Goal: Book appointment/travel/reservation

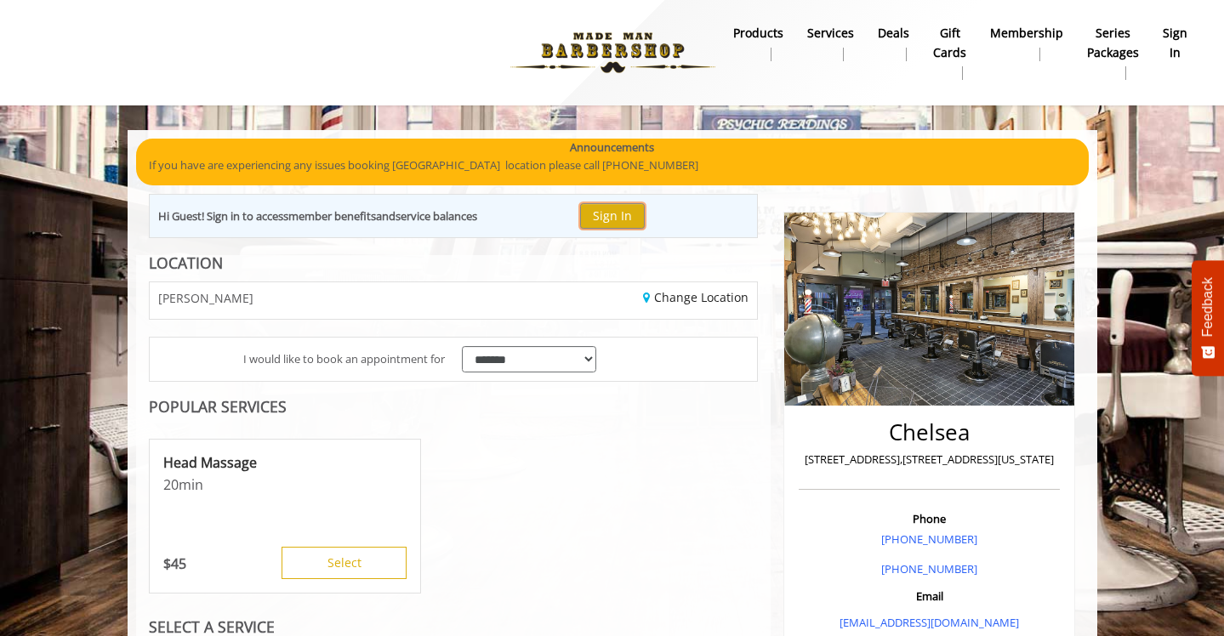
click at [620, 221] on button "Sign In" at bounding box center [612, 215] width 65 height 25
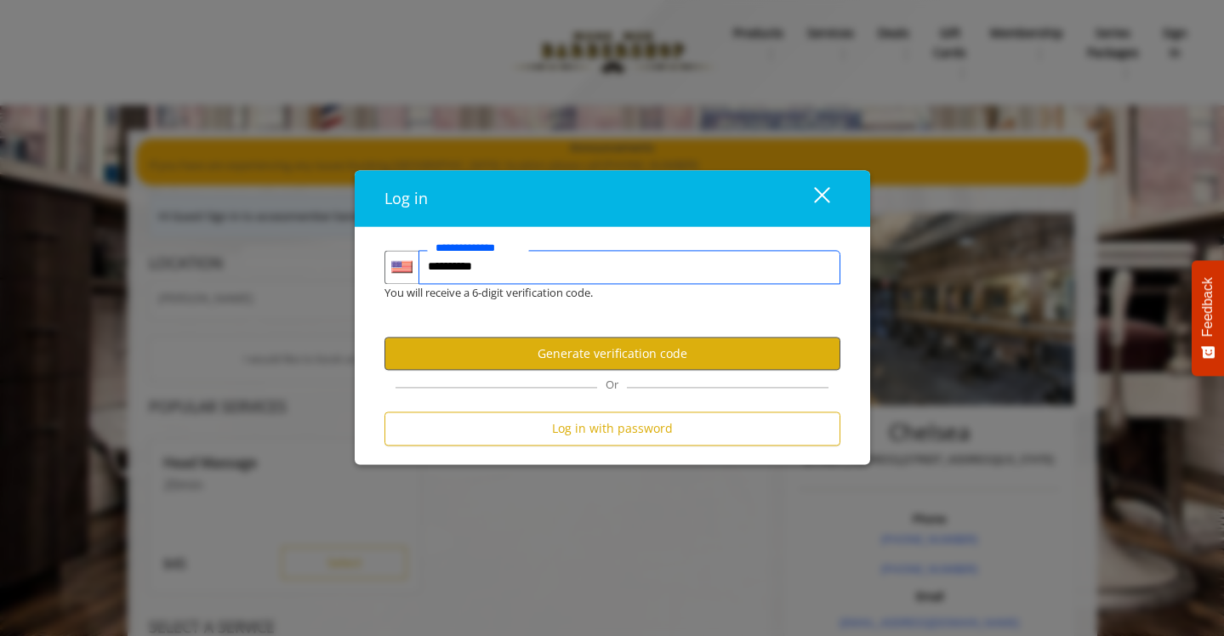
type input "**********"
click at [634, 357] on button "Generate verification code" at bounding box center [612, 354] width 456 height 33
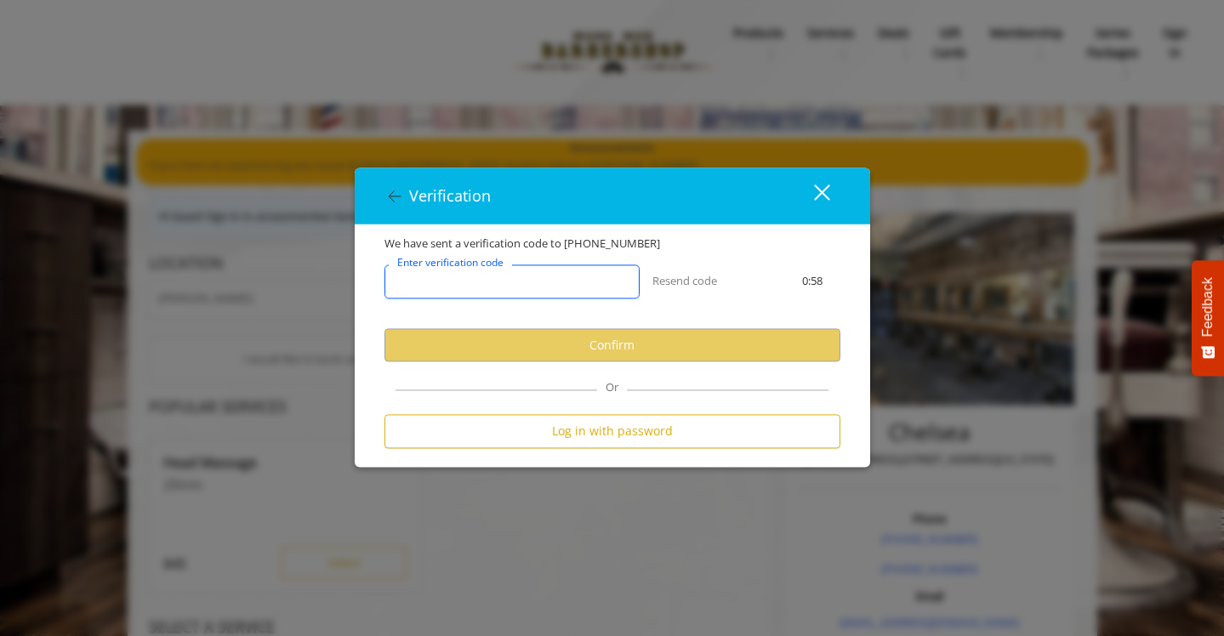
click at [547, 290] on input "Enter verification code" at bounding box center [511, 282] width 255 height 34
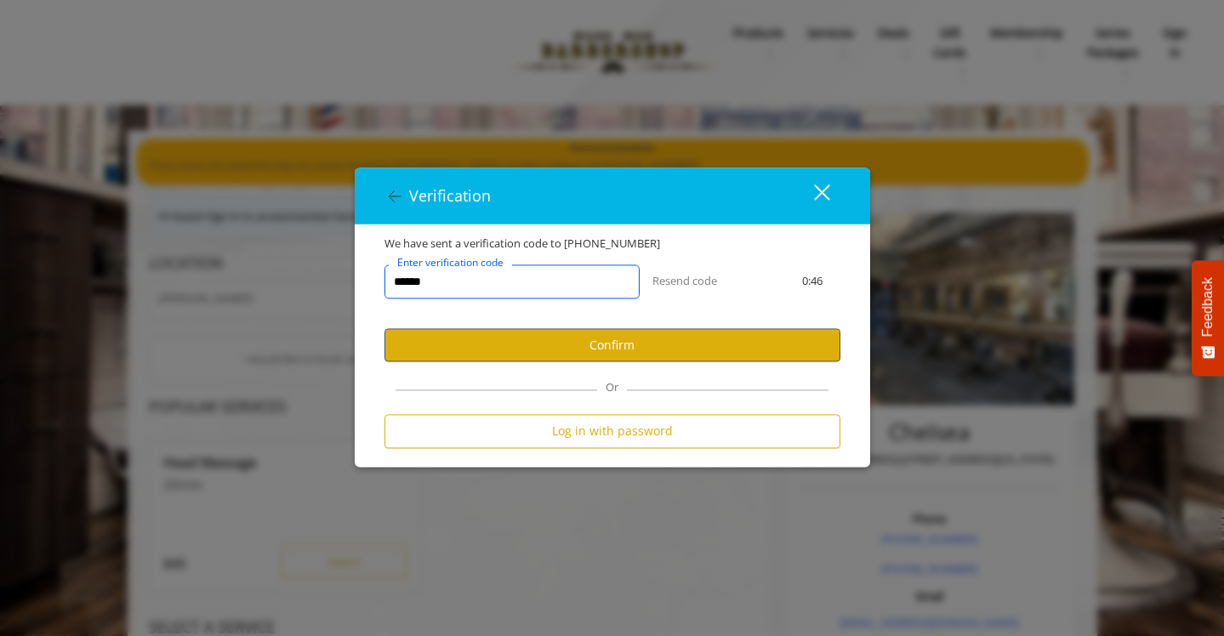
type input "******"
click at [625, 347] on button "Confirm" at bounding box center [612, 345] width 456 height 33
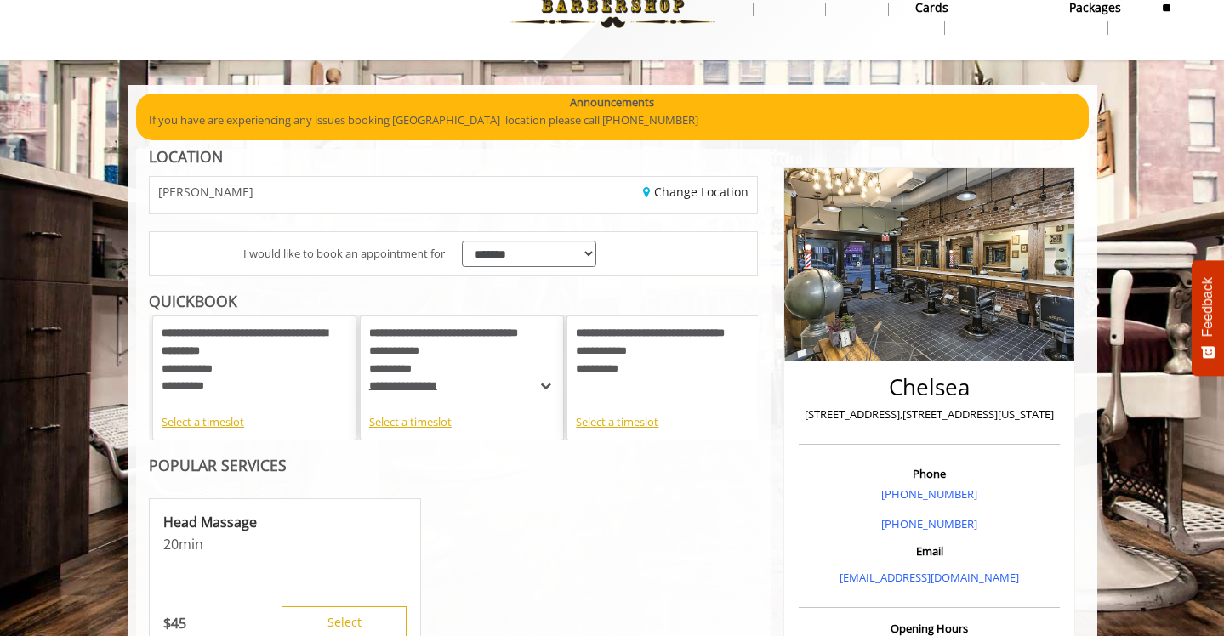
scroll to position [48, 0]
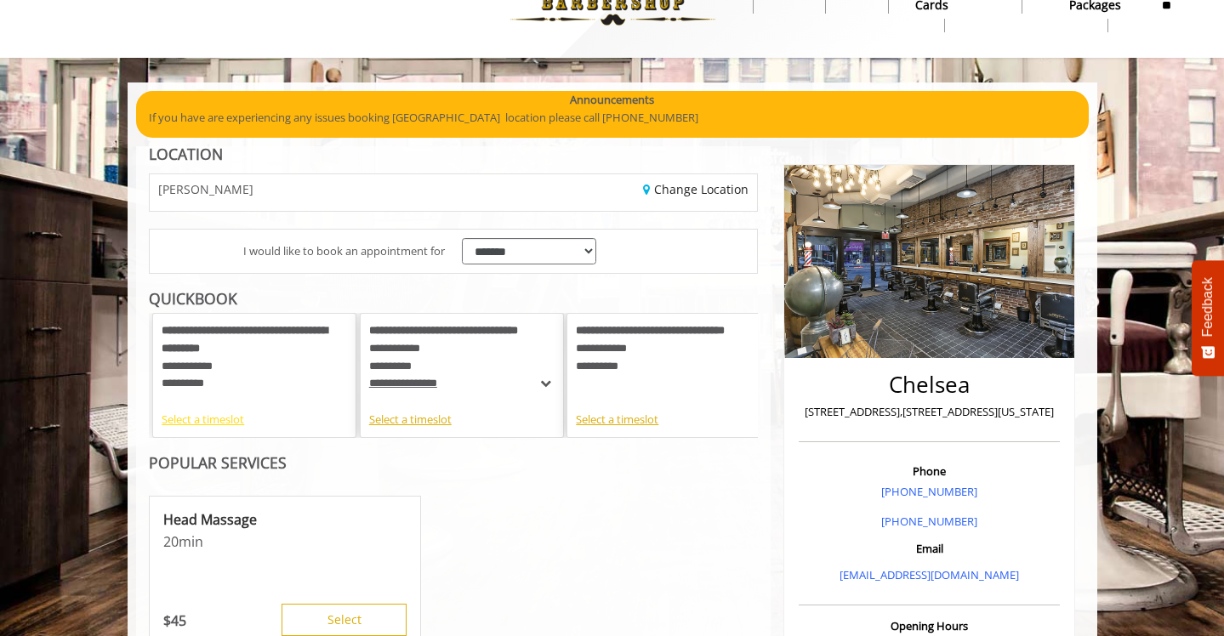
click at [206, 420] on div "Select a timeslot" at bounding box center [254, 420] width 185 height 18
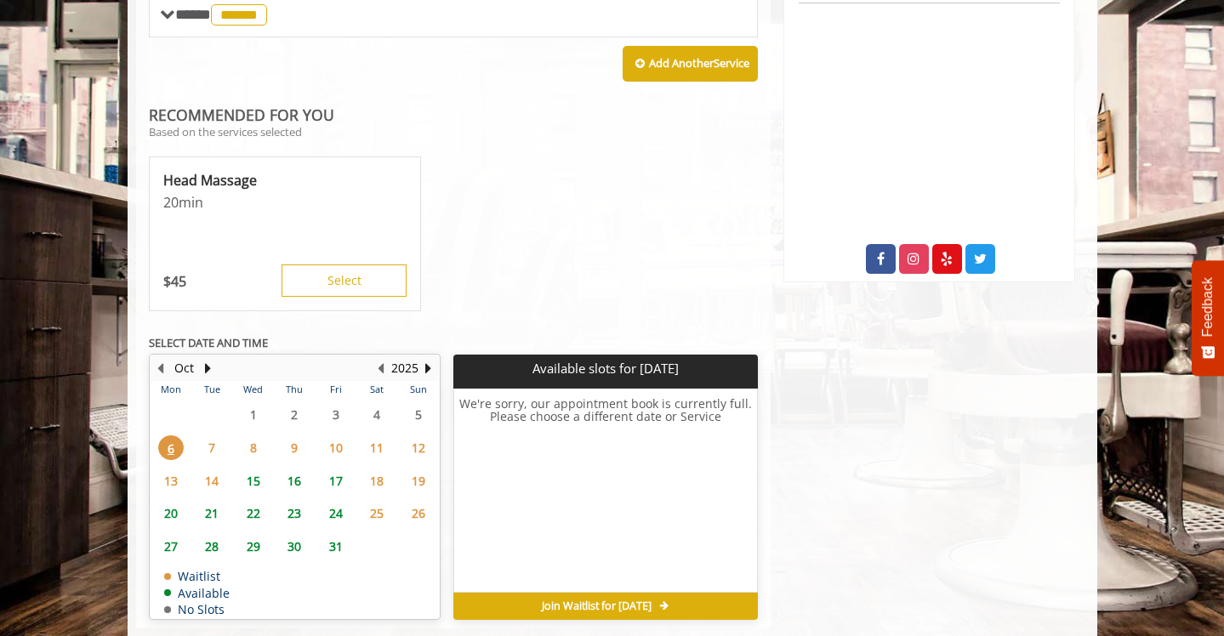
scroll to position [795, 0]
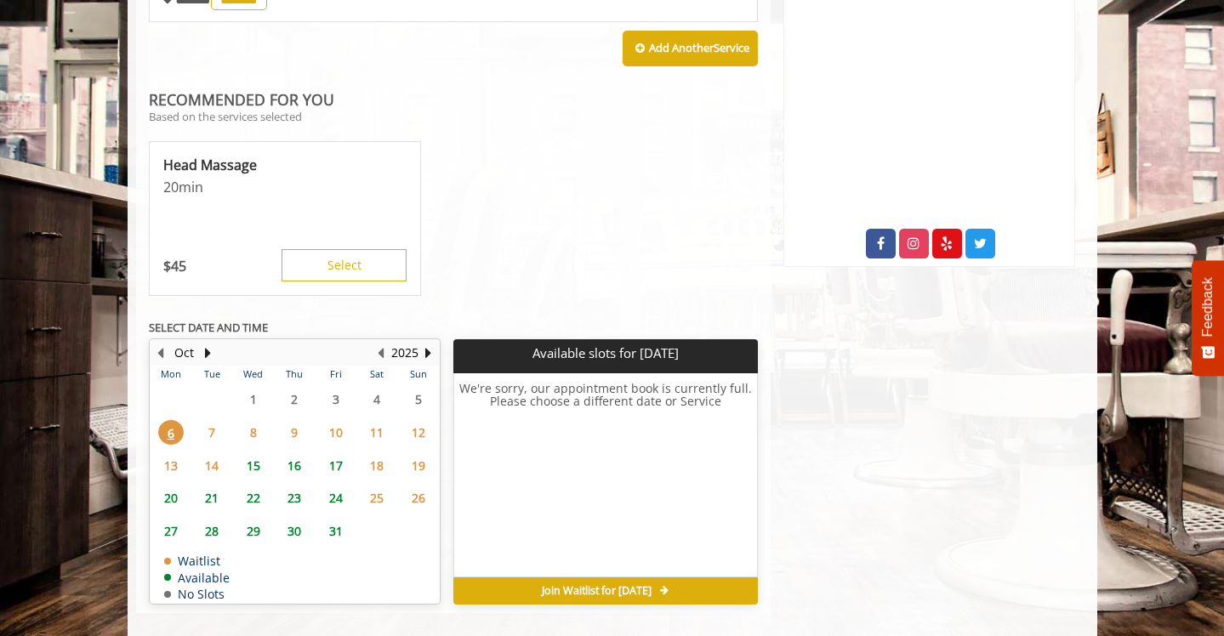
click at [207, 420] on span "7" at bounding box center [212, 432] width 26 height 25
click at [251, 420] on span "8" at bounding box center [254, 432] width 26 height 25
click at [294, 420] on span "9" at bounding box center [294, 432] width 26 height 25
click at [332, 420] on span "10" at bounding box center [336, 432] width 26 height 25
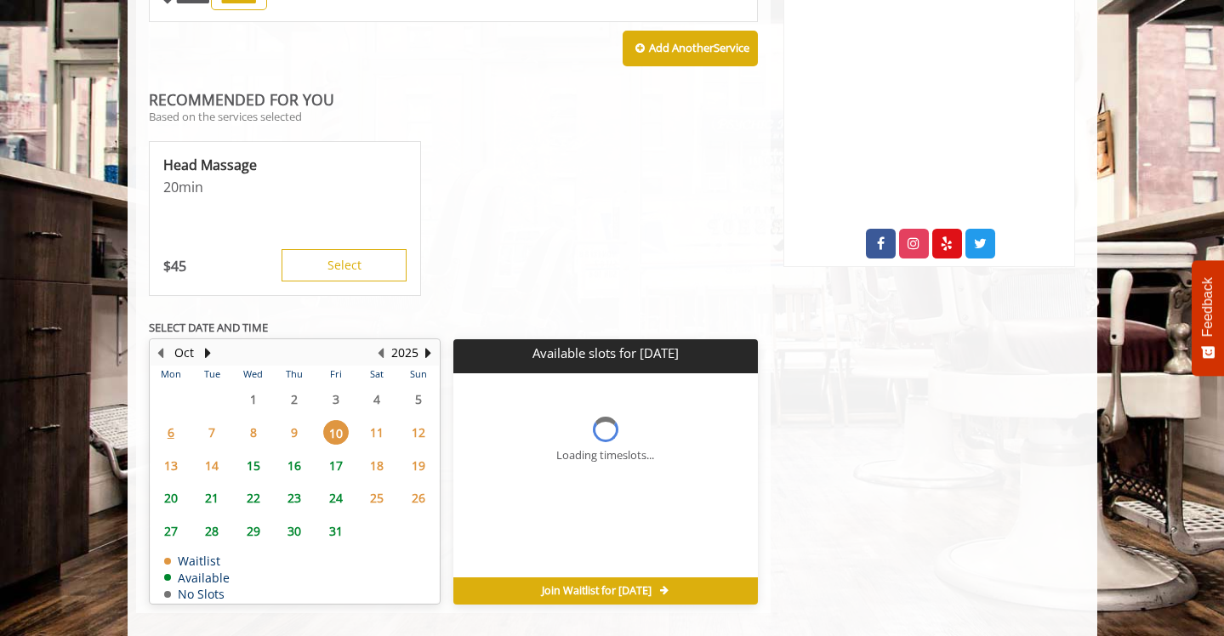
click at [255, 453] on span "15" at bounding box center [254, 465] width 26 height 25
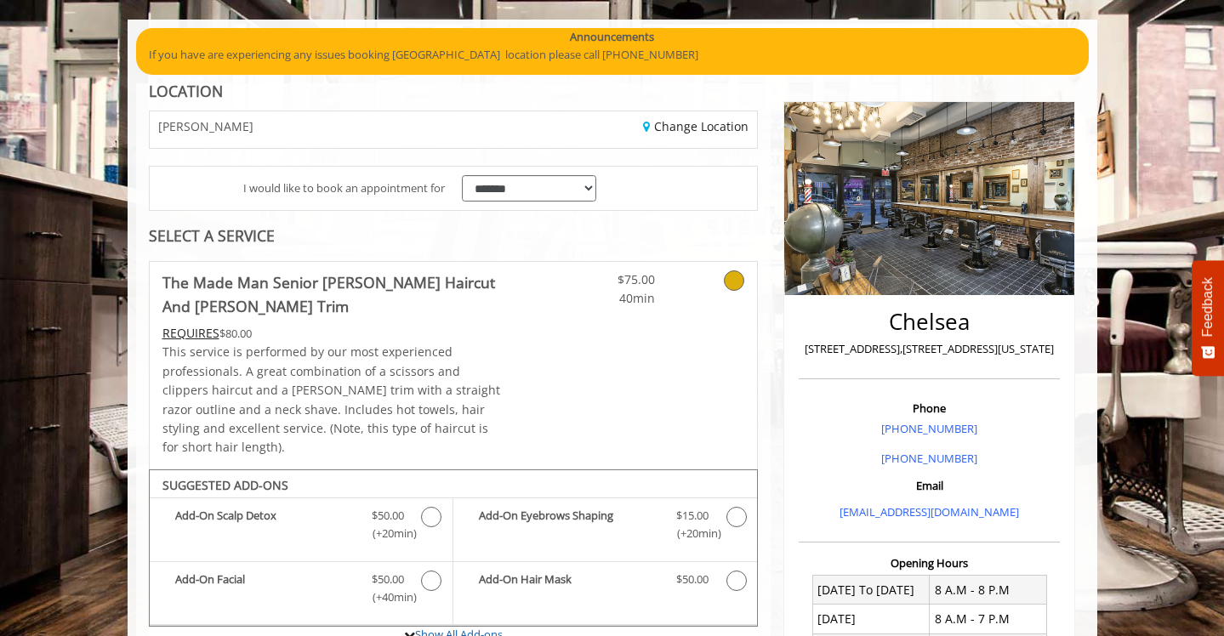
scroll to position [0, 0]
